Goal: Information Seeking & Learning: Learn about a topic

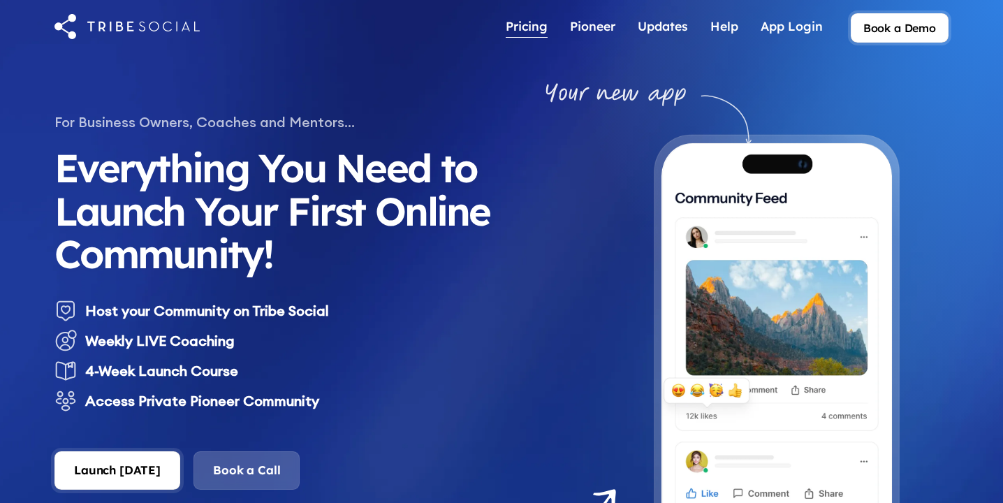
click at [535, 33] on div "Pricing" at bounding box center [527, 25] width 42 height 15
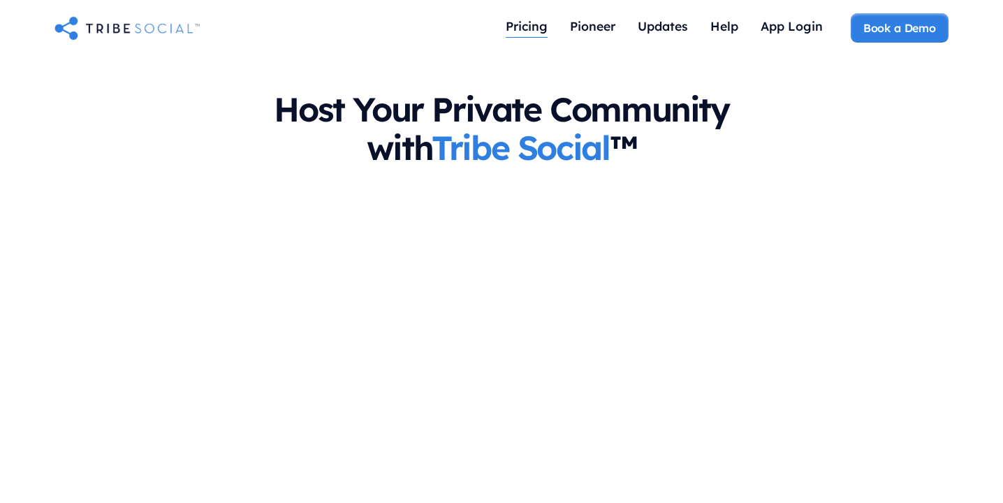
scroll to position [816, 0]
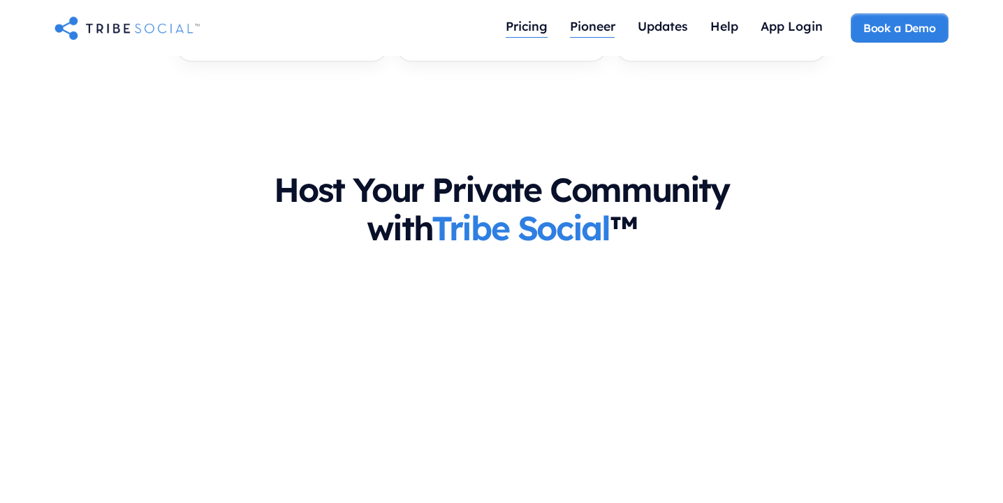
click at [590, 27] on div "Pioneer" at bounding box center [592, 25] width 45 height 15
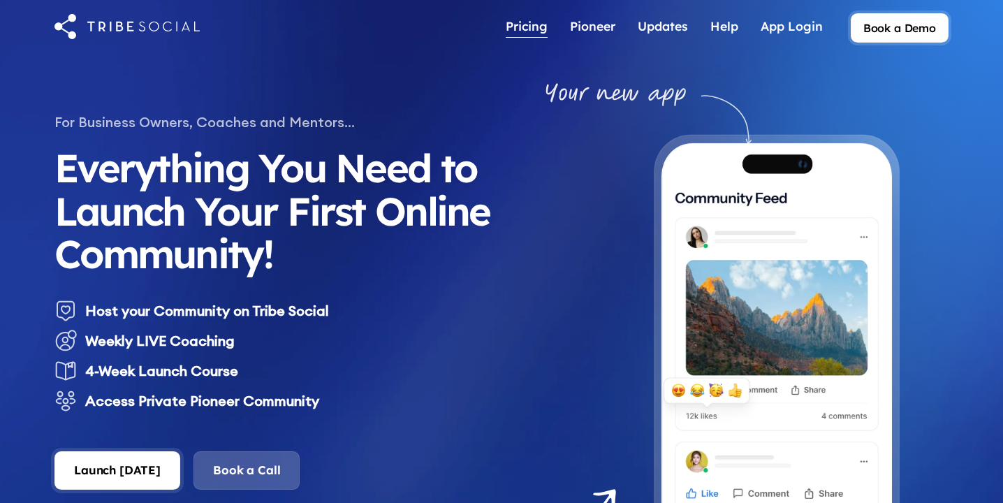
click at [525, 30] on div "Pricing" at bounding box center [527, 25] width 42 height 15
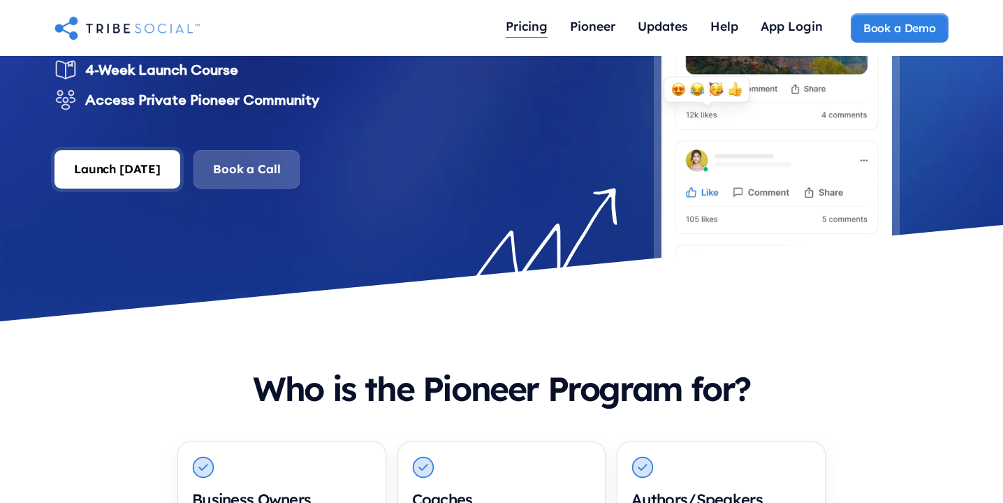
scroll to position [286, 0]
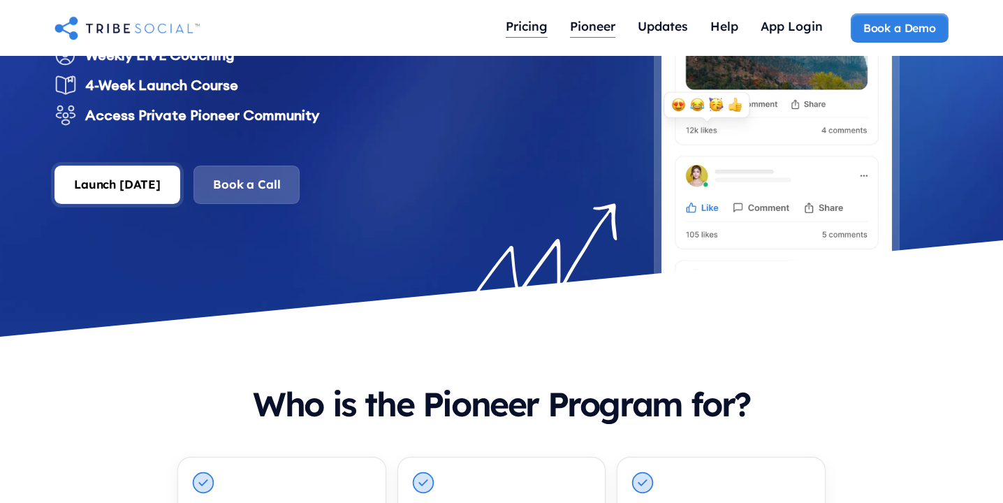
click at [594, 28] on div "Pioneer" at bounding box center [592, 25] width 45 height 15
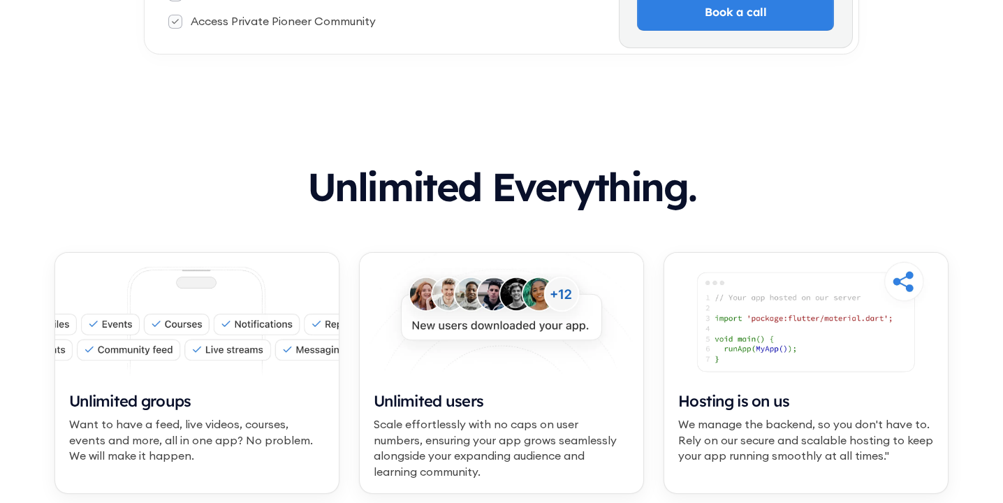
scroll to position [399, 0]
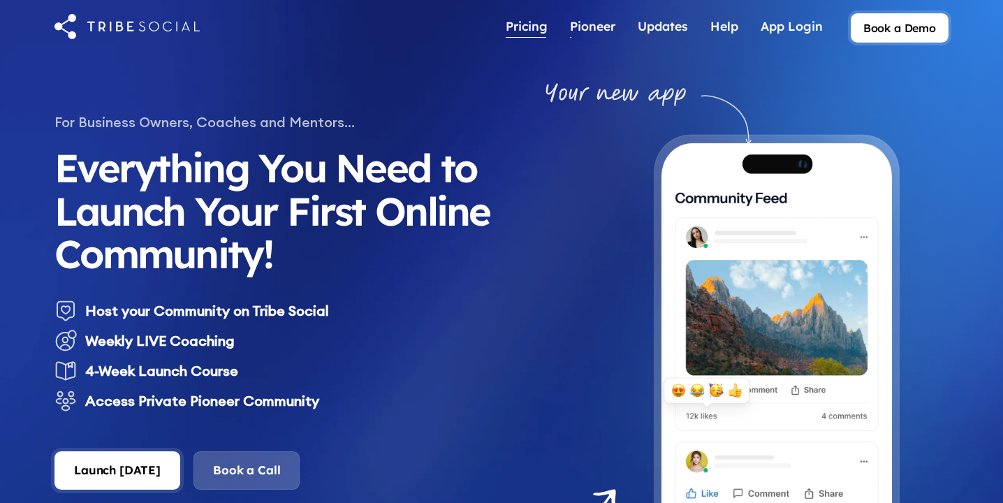
click at [531, 31] on div "Pricing" at bounding box center [527, 25] width 42 height 15
